Goal: Find specific page/section: Find specific page/section

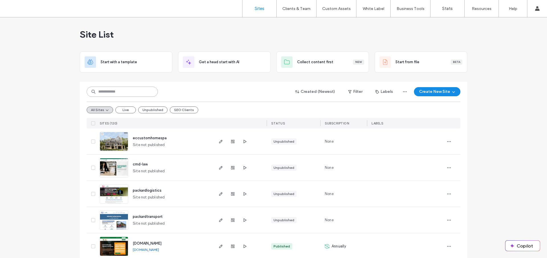
click at [126, 90] on input at bounding box center [122, 92] width 71 height 10
type input "****"
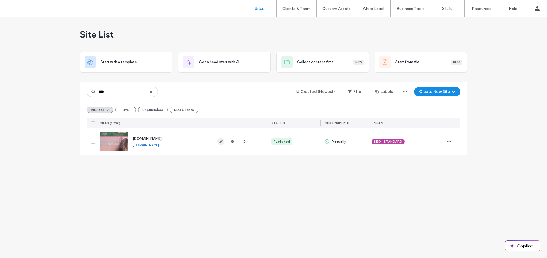
click at [219, 143] on icon "button" at bounding box center [221, 141] width 5 height 5
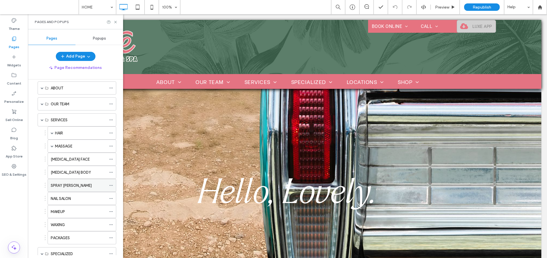
scroll to position [28, 0]
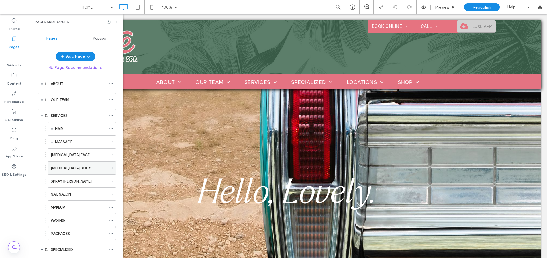
click at [61, 167] on label "[MEDICAL_DATA] BODY" at bounding box center [71, 168] width 40 height 10
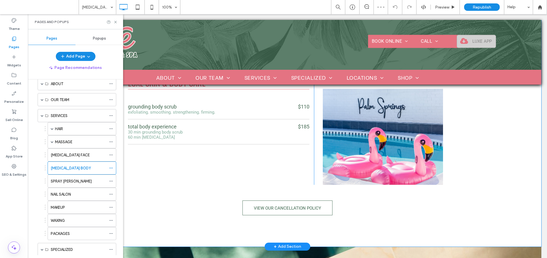
scroll to position [124, 0]
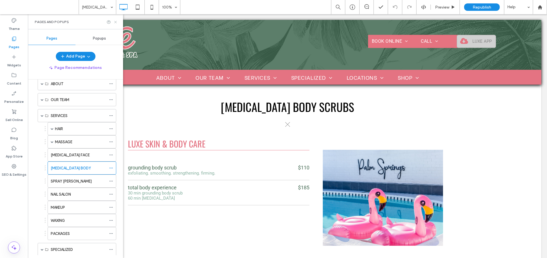
click at [116, 22] on icon at bounding box center [115, 22] width 4 height 4
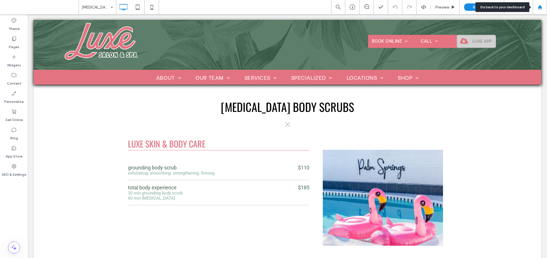
click at [541, 9] on use at bounding box center [540, 7] width 4 height 4
